Goal: Task Accomplishment & Management: Manage account settings

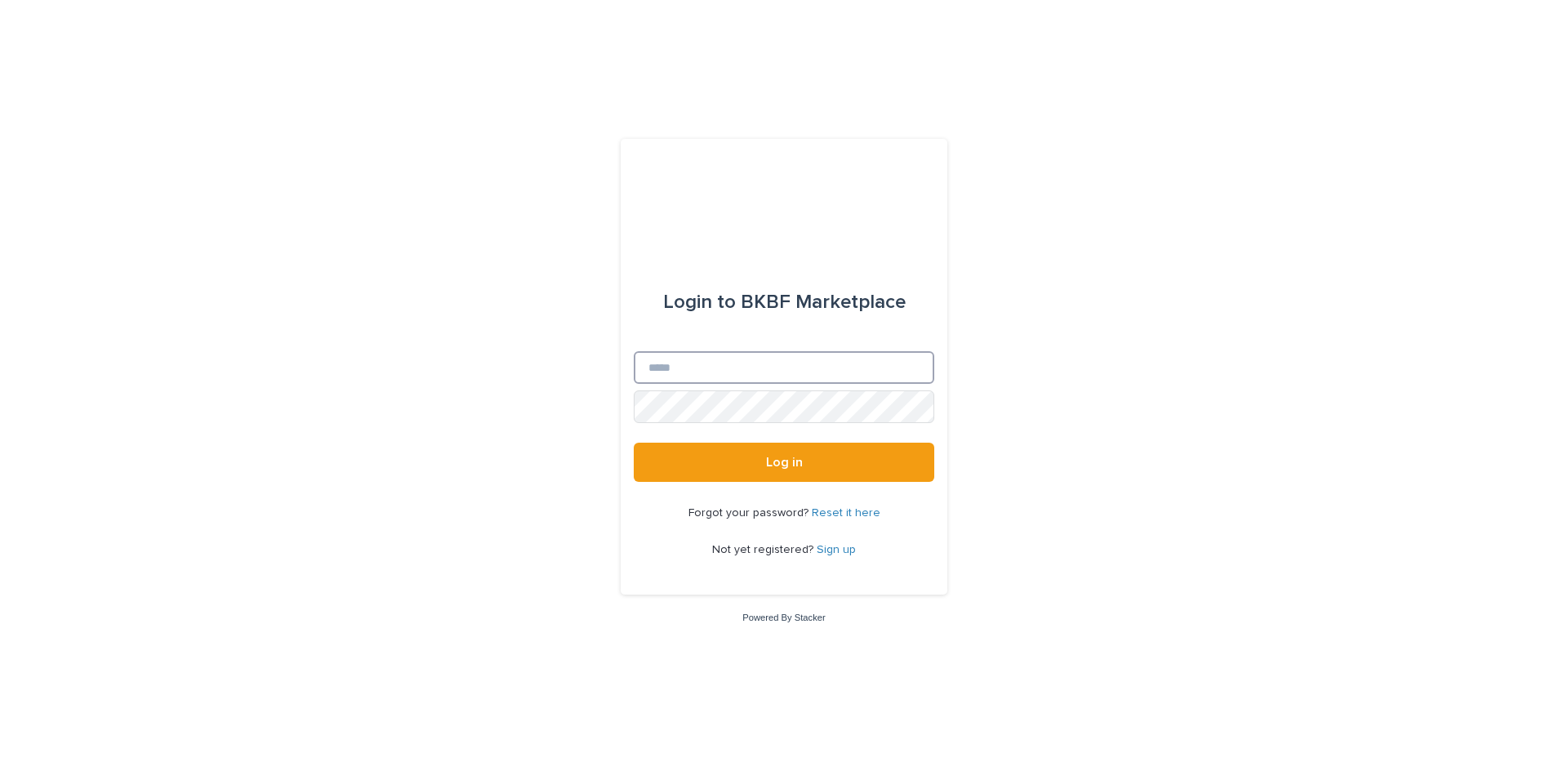
click at [646, 372] on input "Email" at bounding box center [784, 367] width 300 height 32
click at [634, 443] on button "Log in" at bounding box center [784, 462] width 300 height 39
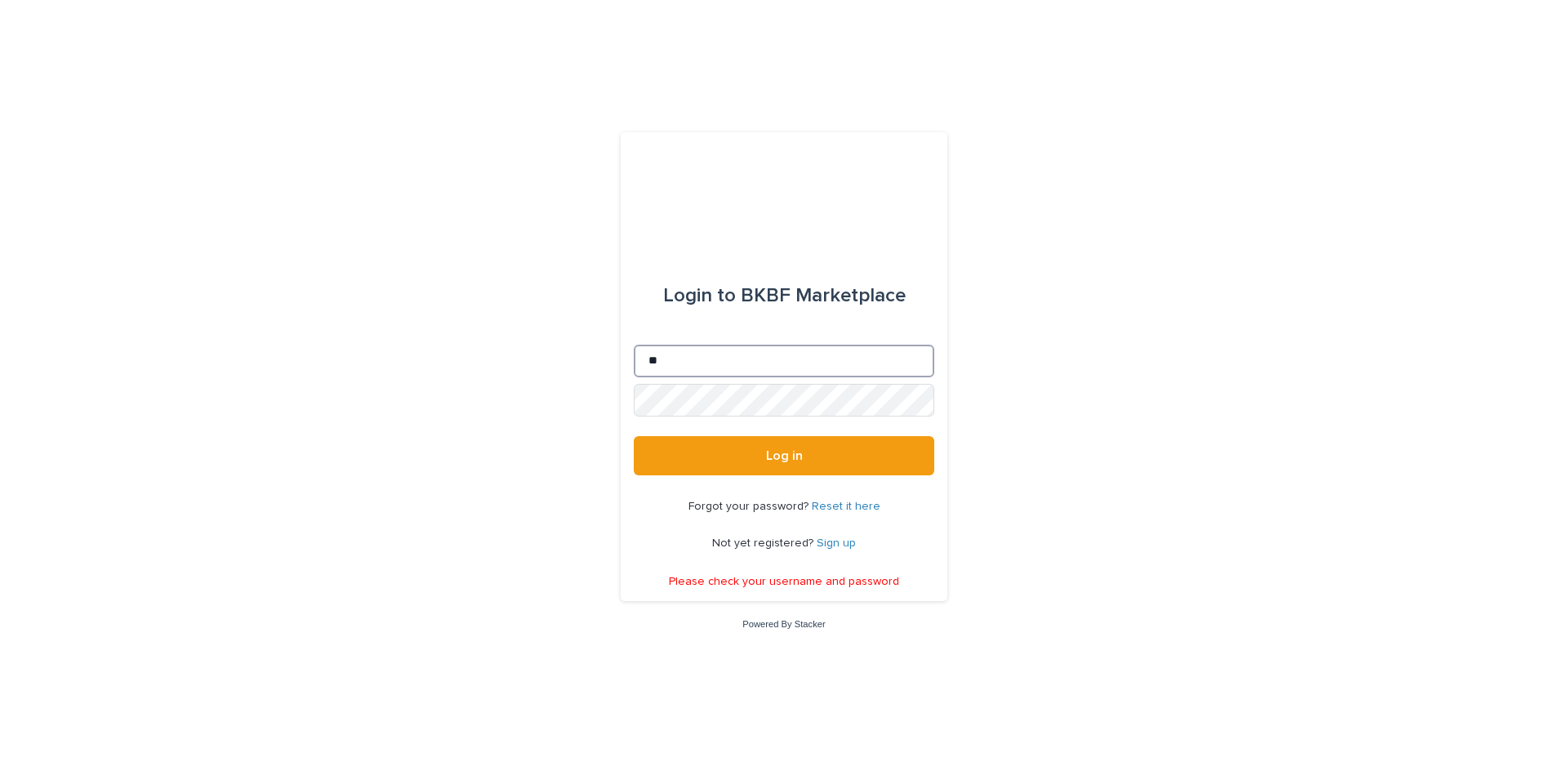
type input "*"
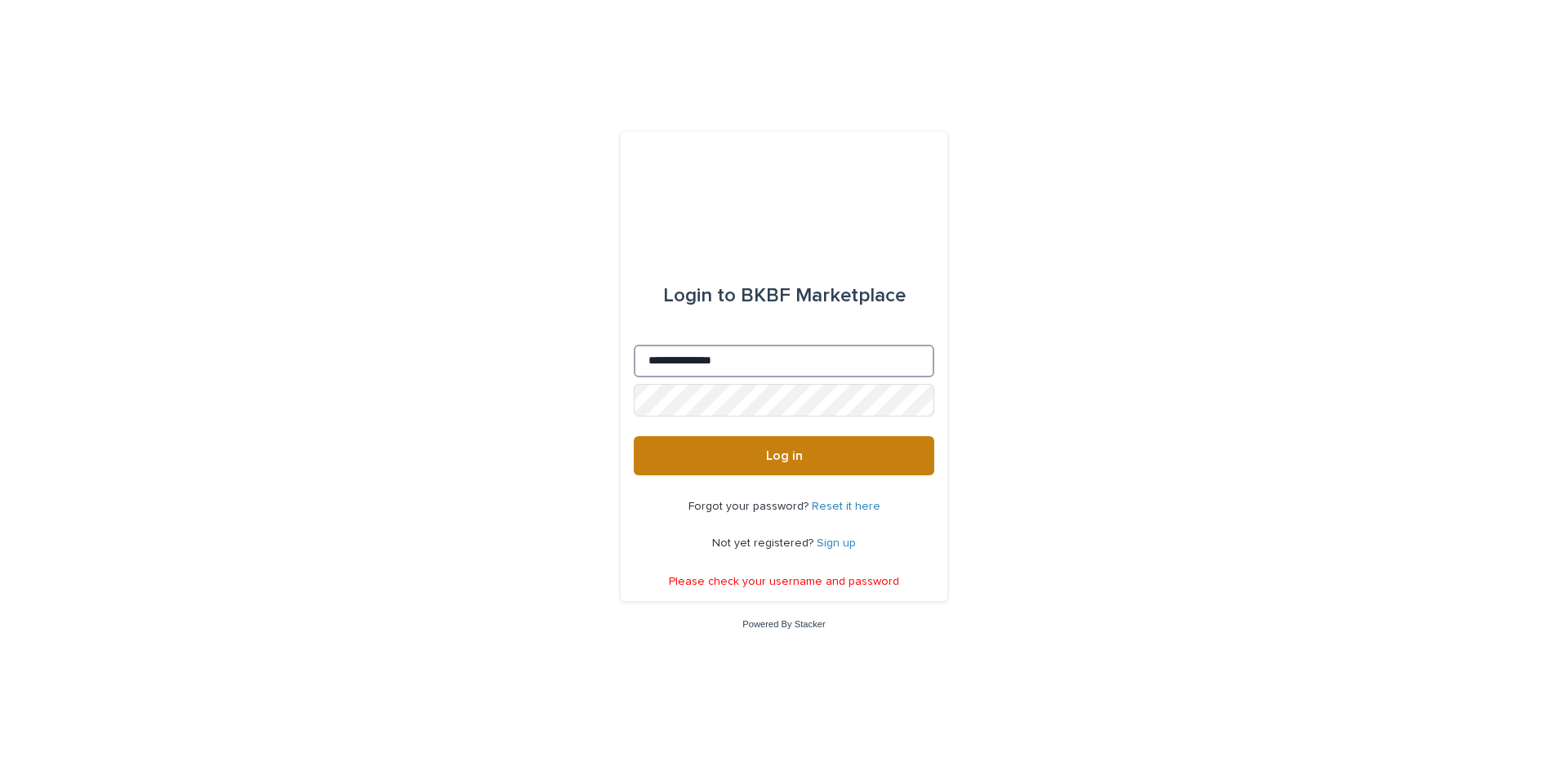
type input "**********"
click at [755, 453] on button "Log in" at bounding box center [784, 454] width 300 height 39
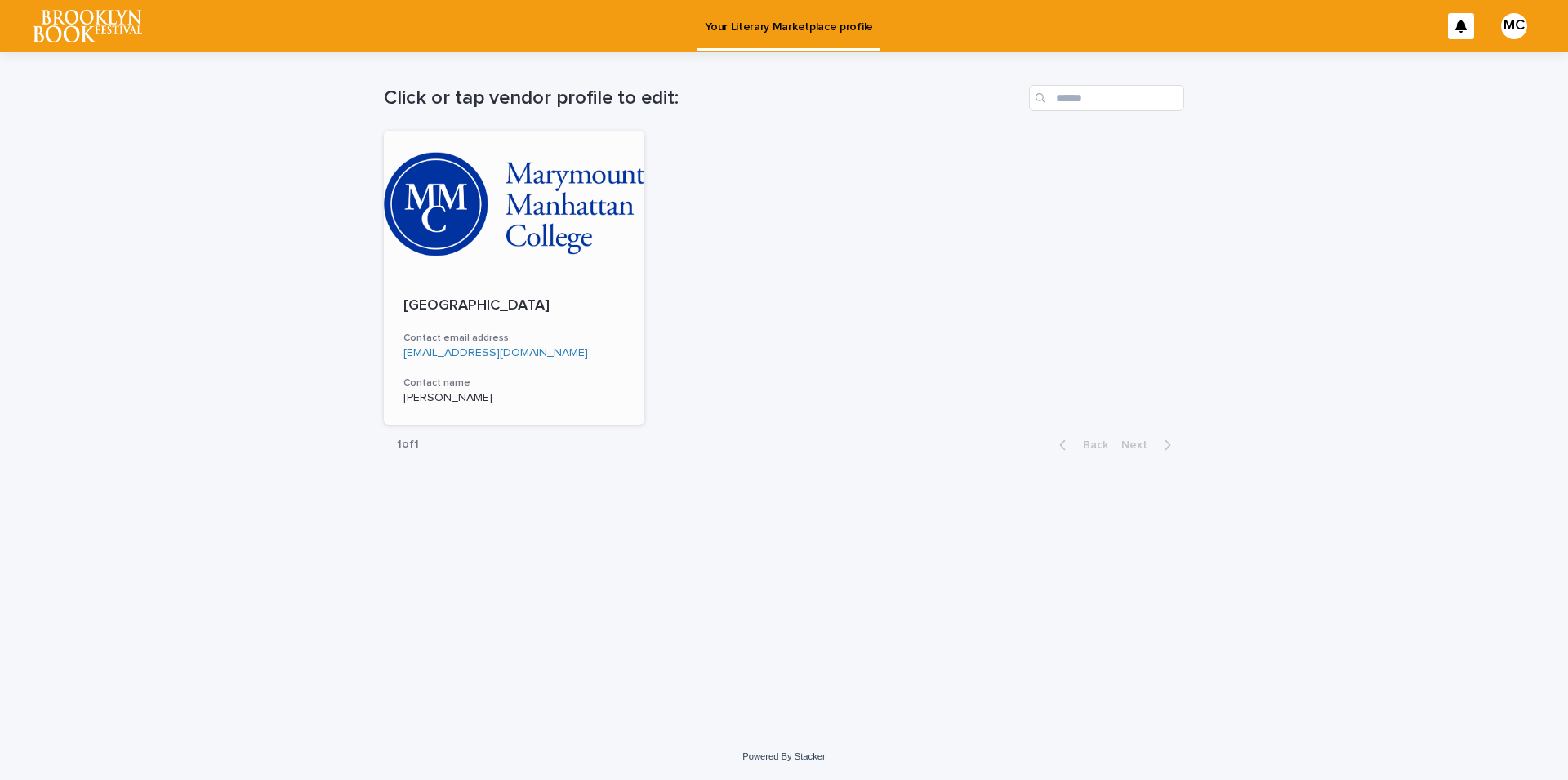
click at [475, 224] on div at bounding box center [514, 204] width 261 height 147
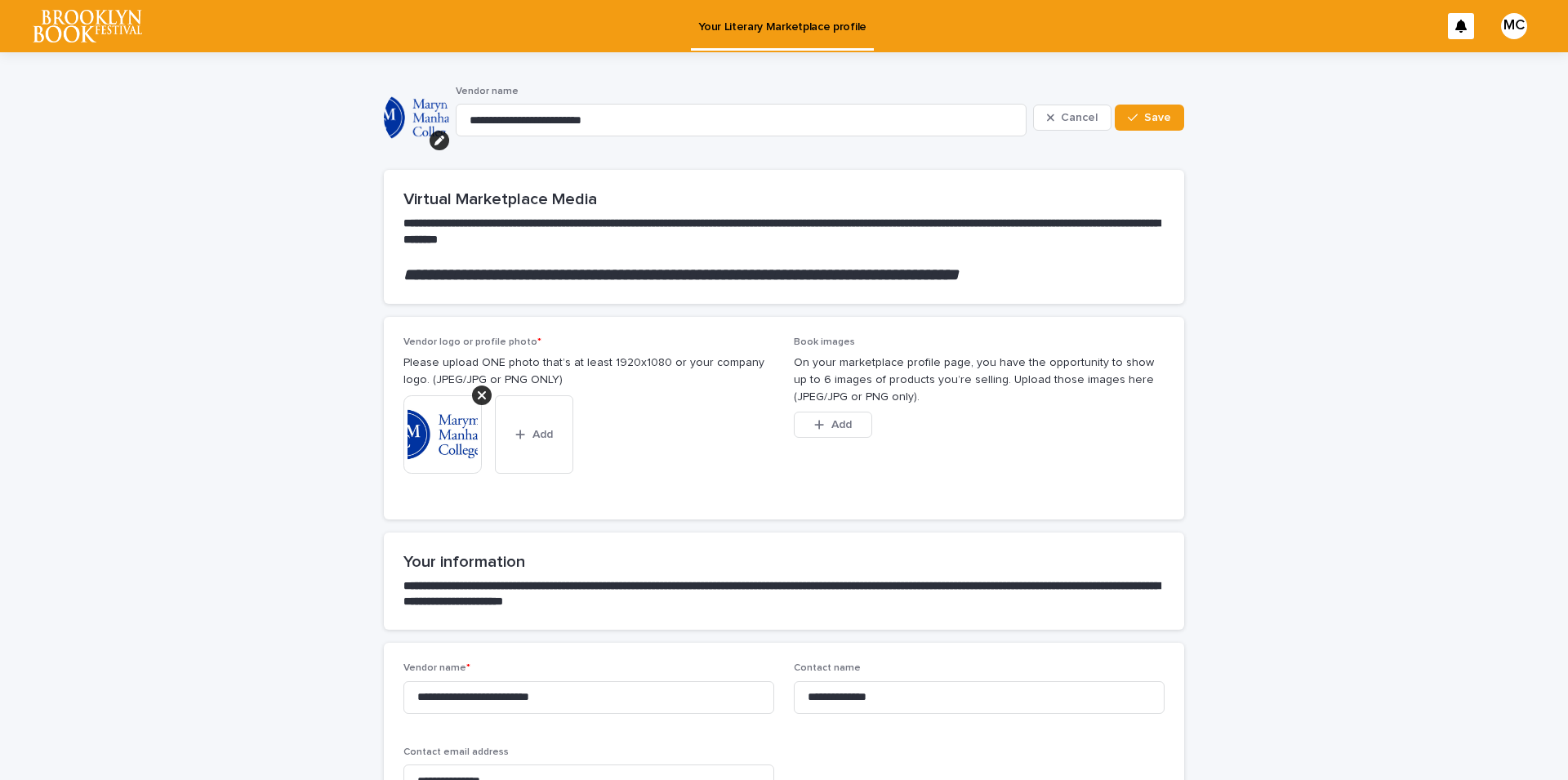
click at [1503, 33] on div "MC" at bounding box center [1514, 25] width 26 height 26
click at [1503, 33] on div at bounding box center [784, 26] width 1568 height 52
click at [814, 28] on p "Your Literary Marketplace profile" at bounding box center [782, 17] width 168 height 34
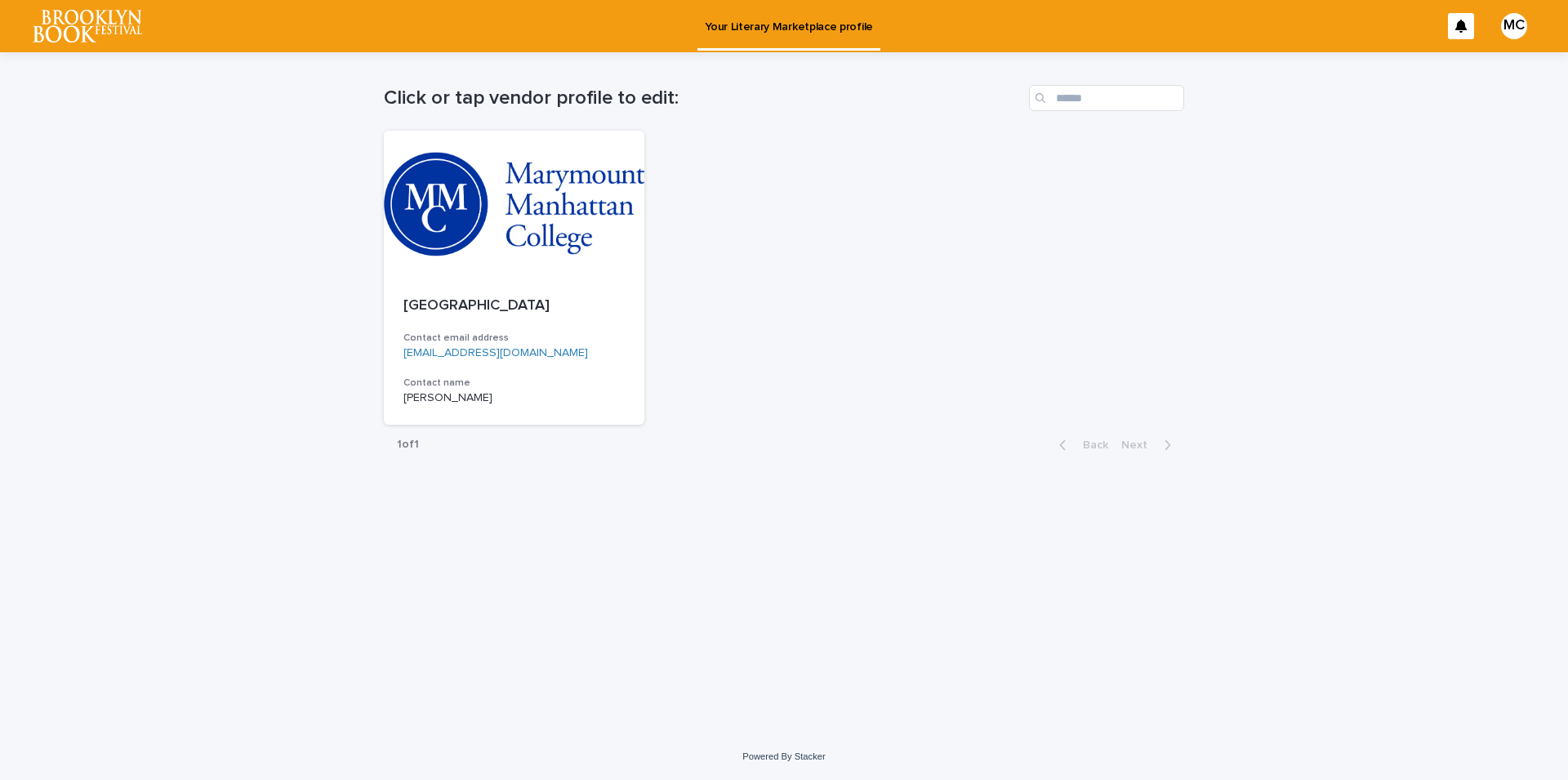
click at [814, 28] on p "Your Literary Marketplace profile" at bounding box center [789, 17] width 168 height 34
click at [542, 210] on div at bounding box center [514, 204] width 261 height 147
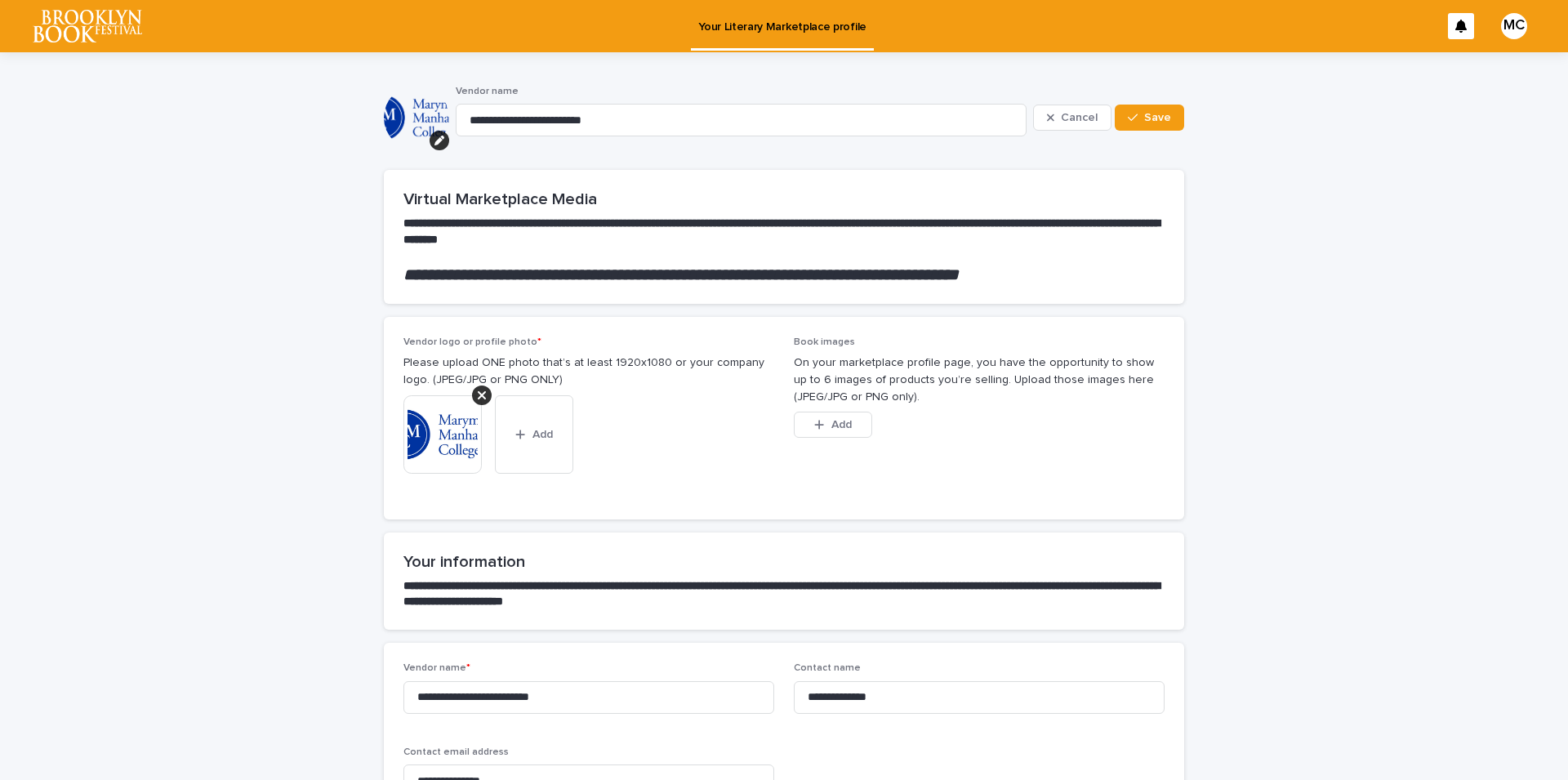
click at [1506, 28] on div "MC" at bounding box center [1514, 25] width 26 height 26
click at [1505, 22] on div at bounding box center [784, 26] width 1568 height 52
click at [1455, 25] on icon at bounding box center [1461, 26] width 12 height 13
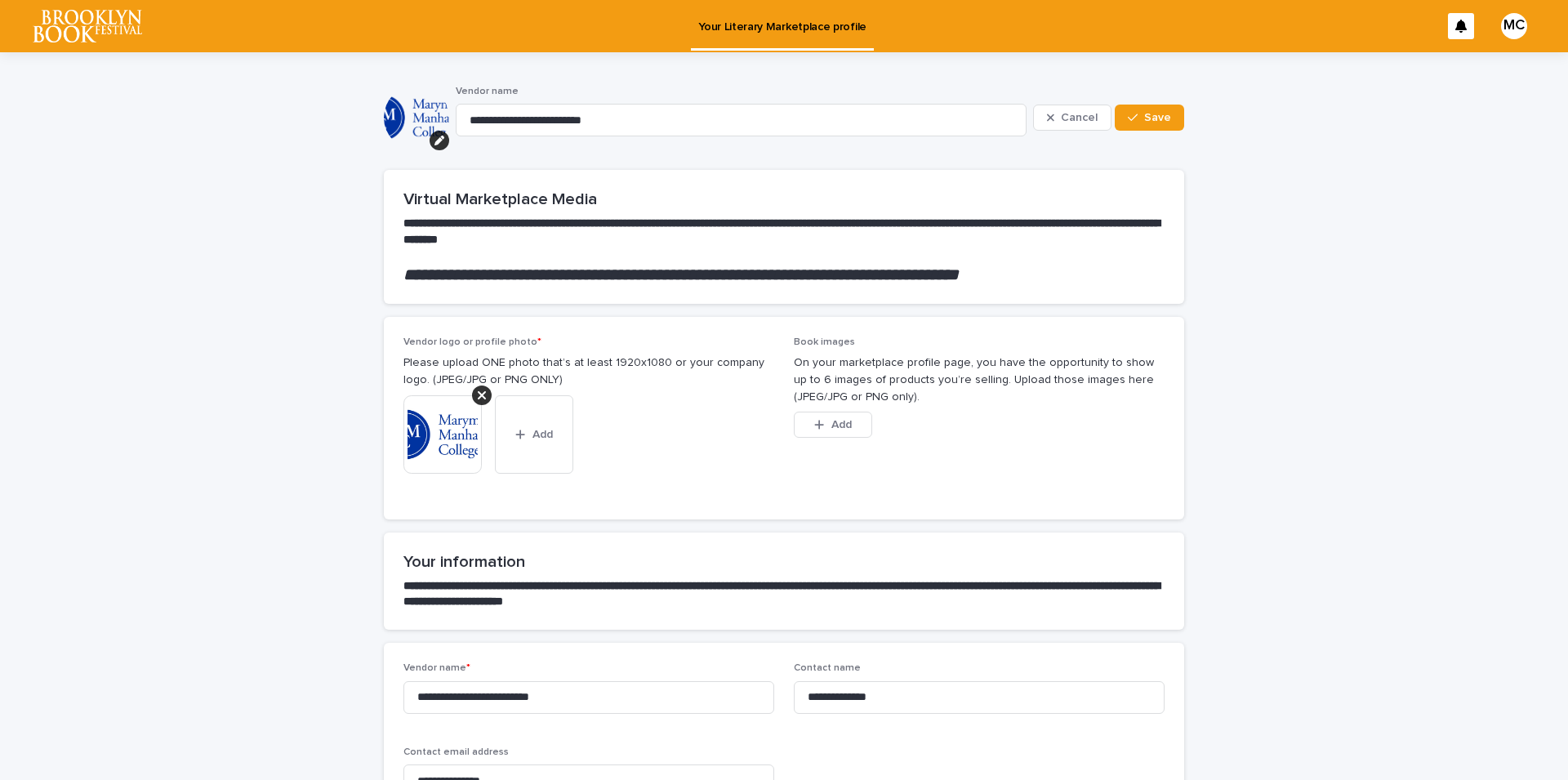
click at [1506, 25] on div "MC" at bounding box center [1514, 25] width 26 height 26
click at [1457, 69] on p "Log Out" at bounding box center [1499, 69] width 103 height 28
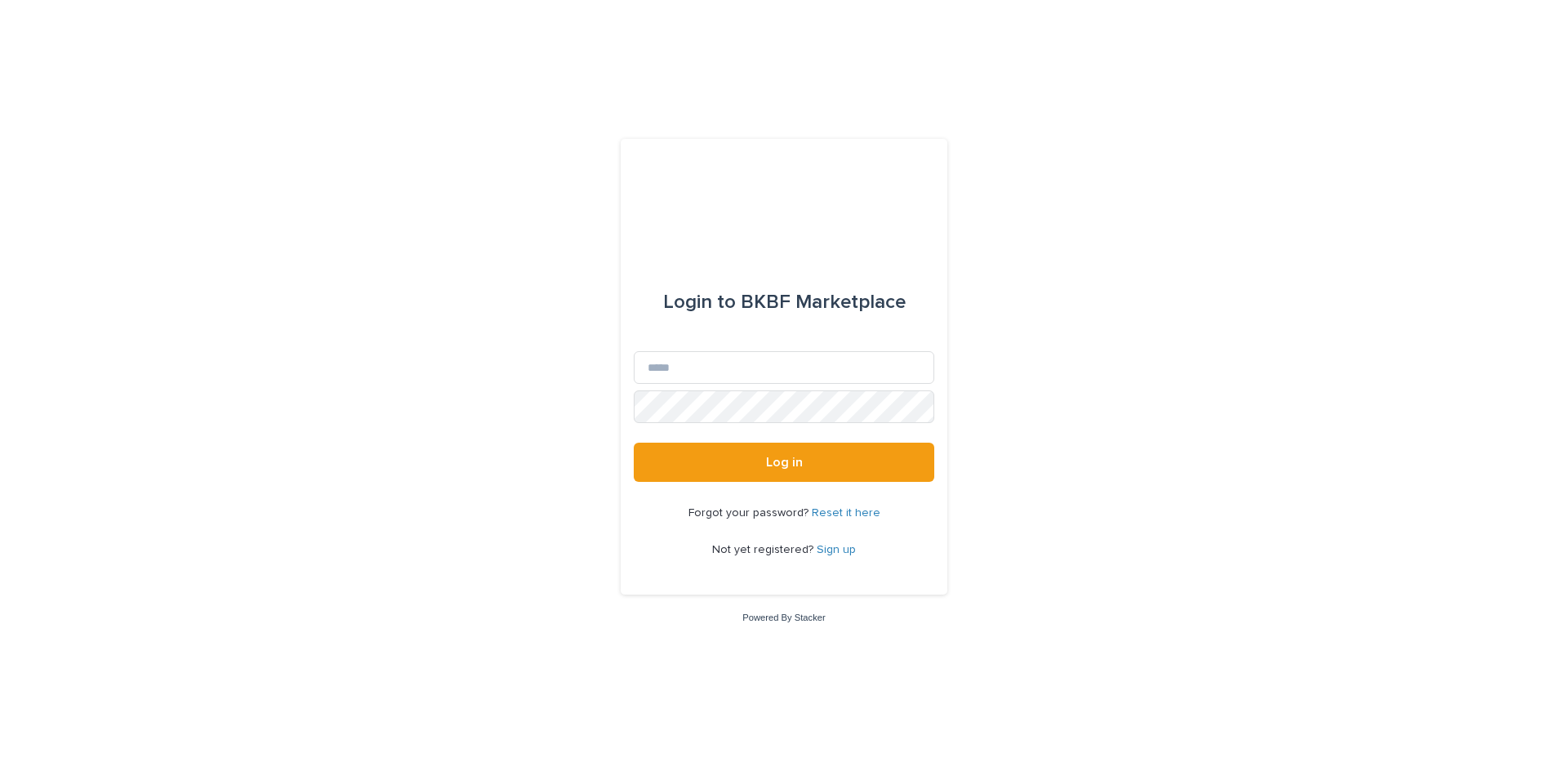
type input "**********"
